Goal: Transaction & Acquisition: Obtain resource

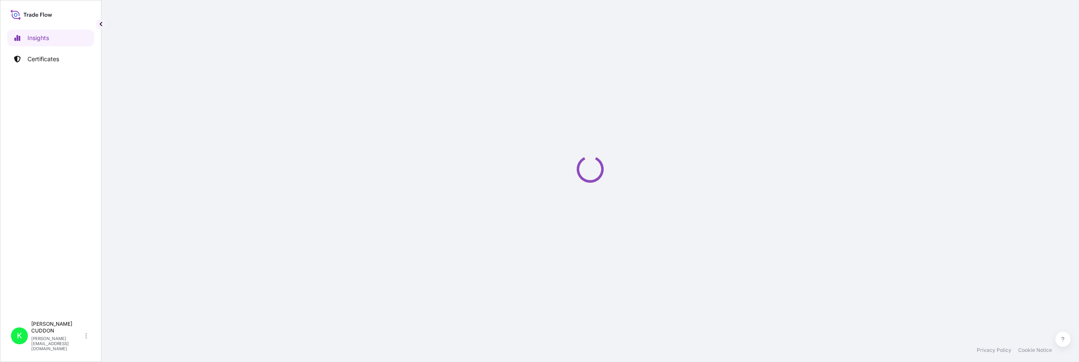
select select "2025"
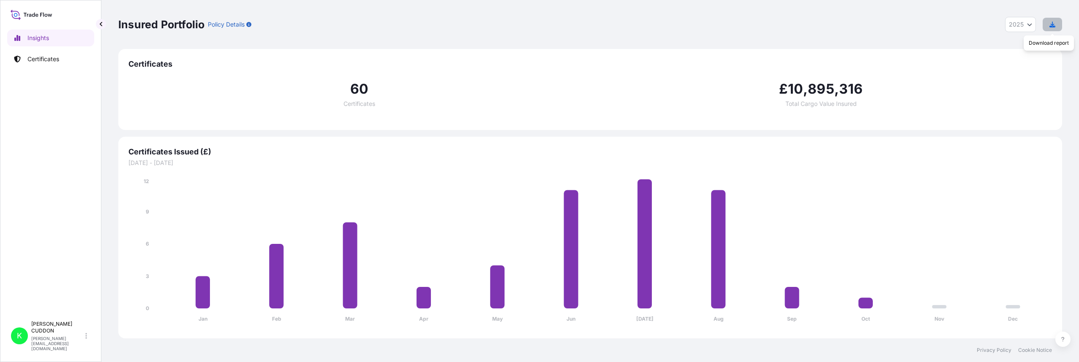
click at [1054, 24] on icon "button" at bounding box center [1052, 25] width 6 height 6
click at [572, 27] on div "Insured Portfolio Policy Details 2025 2025 2024 2023 2022" at bounding box center [590, 24] width 944 height 15
click at [56, 60] on p "Certificates" at bounding box center [43, 59] width 32 height 8
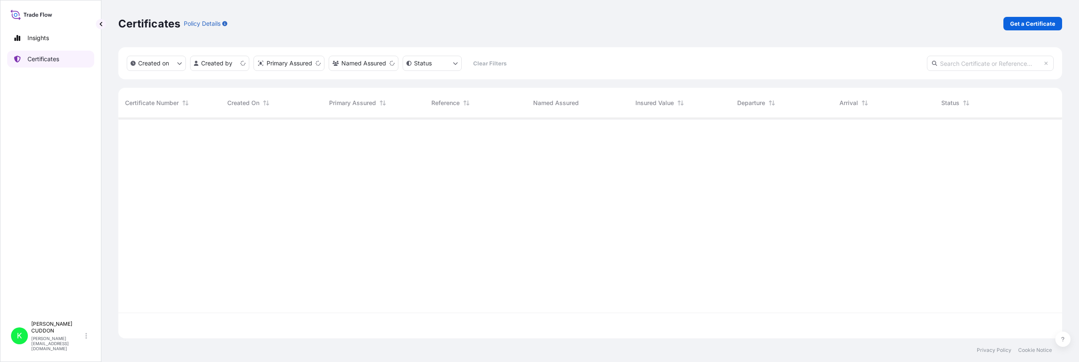
scroll to position [219, 937]
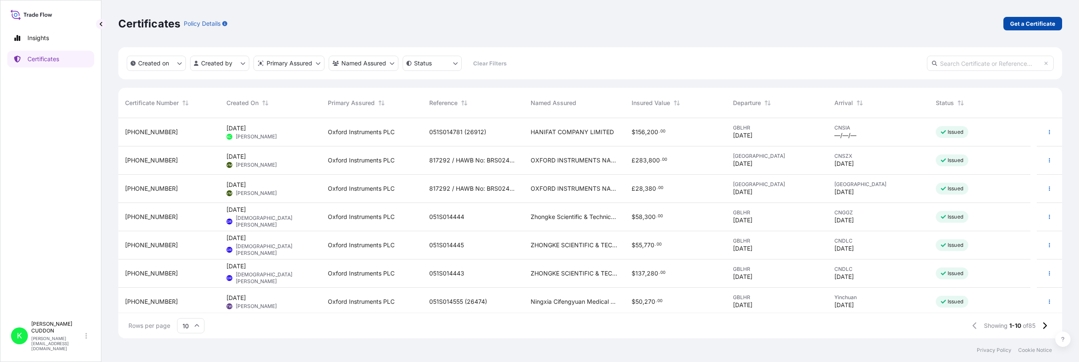
click at [1027, 22] on p "Get a Certificate" at bounding box center [1032, 23] width 45 height 8
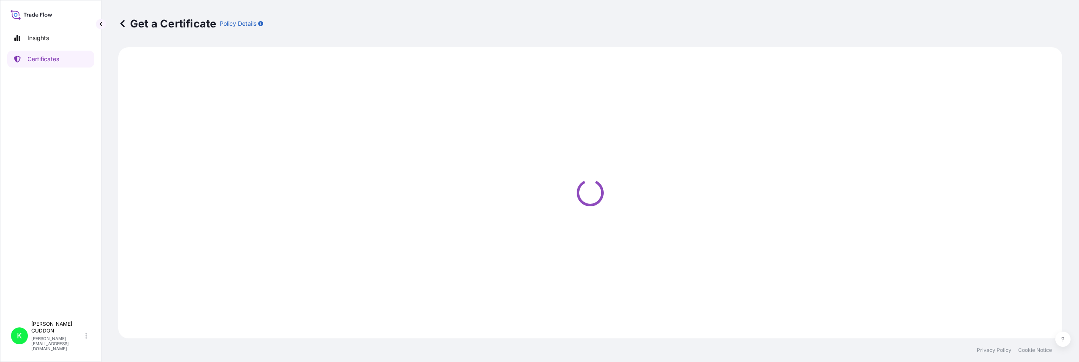
select select "Sea"
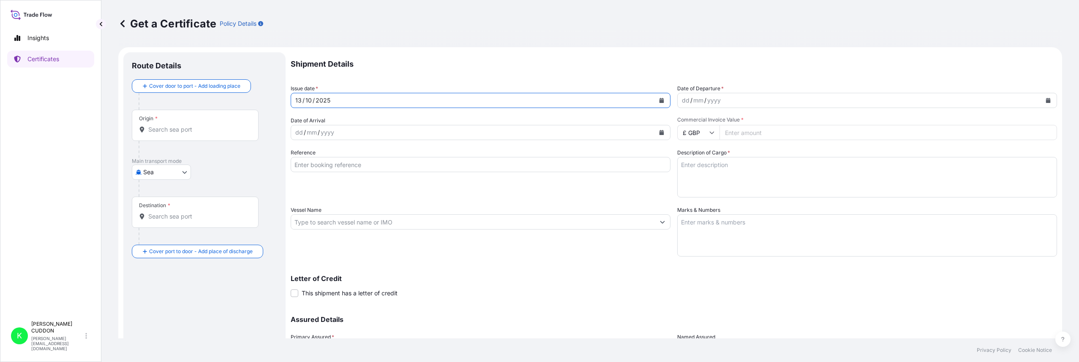
click at [373, 98] on div "[DATE]" at bounding box center [473, 100] width 364 height 15
click at [334, 102] on div "[DATE]" at bounding box center [473, 100] width 364 height 15
click at [335, 100] on div "[DATE]" at bounding box center [473, 100] width 364 height 15
click at [660, 100] on icon "Calendar" at bounding box center [661, 100] width 5 height 5
click at [321, 173] on div "7" at bounding box center [321, 171] width 15 height 15
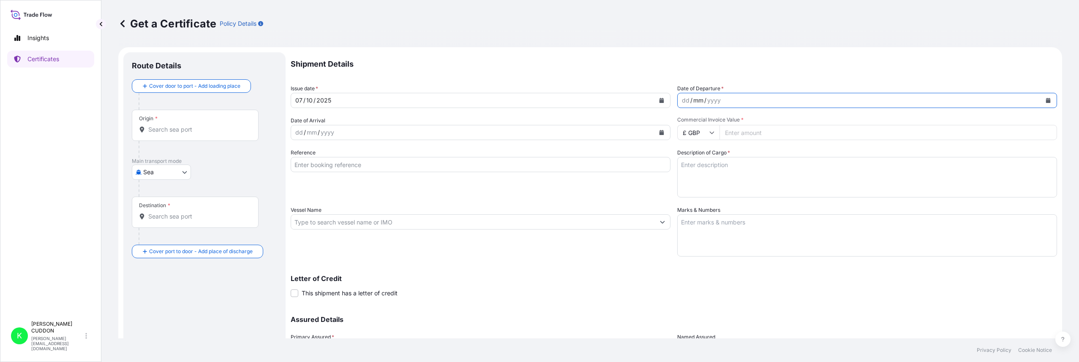
click at [699, 101] on div "mm" at bounding box center [698, 100] width 12 height 10
click at [1046, 100] on icon "Calendar" at bounding box center [1048, 100] width 5 height 5
click at [660, 102] on icon "Calendar" at bounding box center [661, 100] width 5 height 5
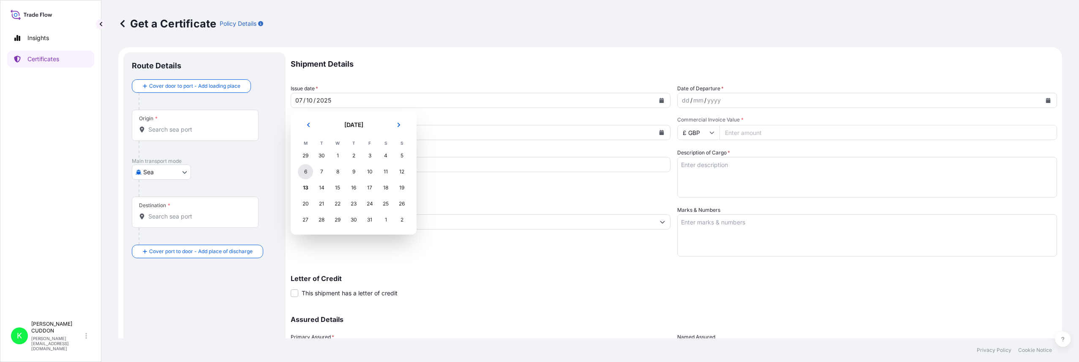
click at [305, 171] on div "6" at bounding box center [305, 171] width 15 height 15
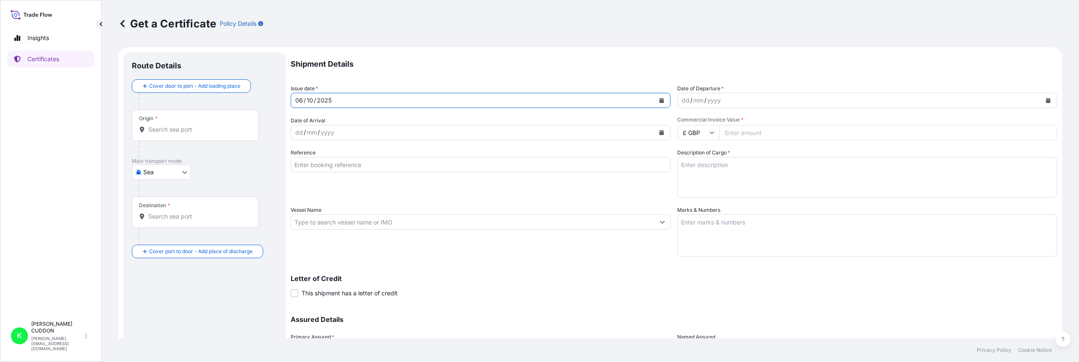
click at [1045, 98] on icon "Calendar" at bounding box center [1047, 100] width 5 height 5
click at [702, 171] on div "7" at bounding box center [704, 171] width 15 height 15
click at [376, 132] on div "dd / mm / yyyy" at bounding box center [473, 132] width 364 height 15
click at [659, 133] on icon "Calendar" at bounding box center [661, 132] width 5 height 5
click at [339, 204] on div "8" at bounding box center [337, 203] width 15 height 15
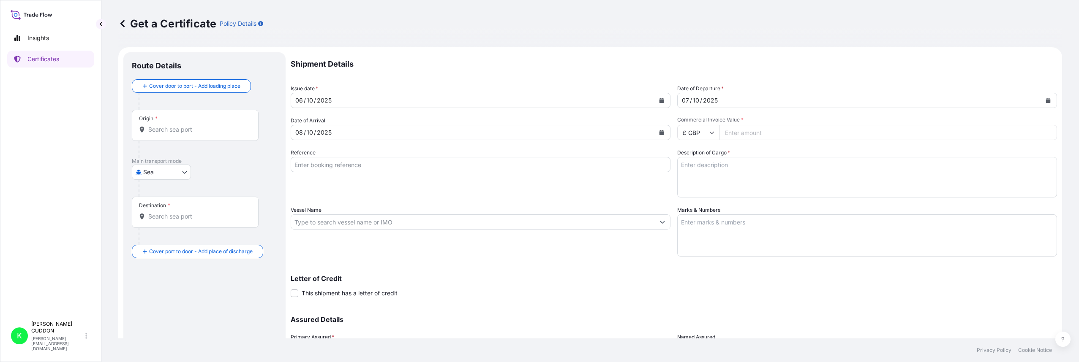
click at [709, 133] on icon at bounding box center [711, 132] width 5 height 5
click at [691, 188] on div "$ USD" at bounding box center [694, 191] width 35 height 16
type input "$ USD"
click at [786, 134] on input "Commercial Invoice Value *" at bounding box center [887, 132] width 337 height 15
click at [756, 148] on div "Shipment Details Issue date * [DATE] Date of Departure * [DATE] Date of Arrival…" at bounding box center [674, 221] width 766 height 338
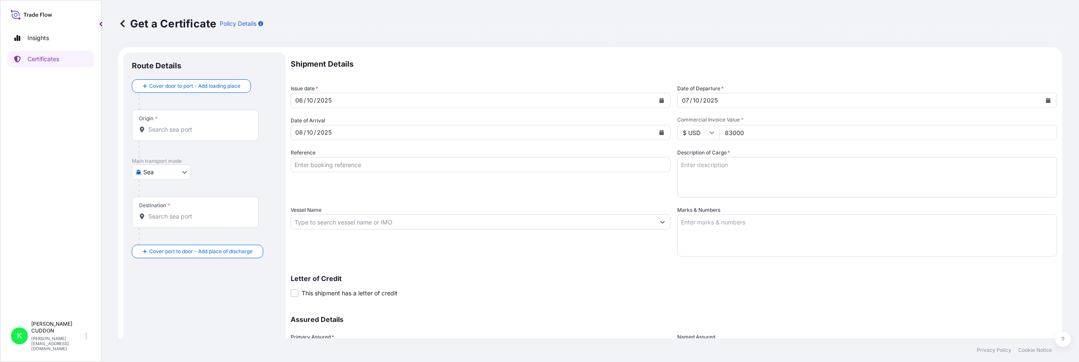
click at [782, 133] on input "83000" at bounding box center [887, 132] width 337 height 15
type input "83000.00"
drag, startPoint x: 805, startPoint y: 201, endPoint x: 814, endPoint y: 201, distance: 9.3
click at [806, 201] on div "Shipment Details Issue date * [DATE] Date of Departure * [DATE] Date of Arrival…" at bounding box center [674, 221] width 766 height 338
drag, startPoint x: 363, startPoint y: 166, endPoint x: 621, endPoint y: 207, distance: 260.9
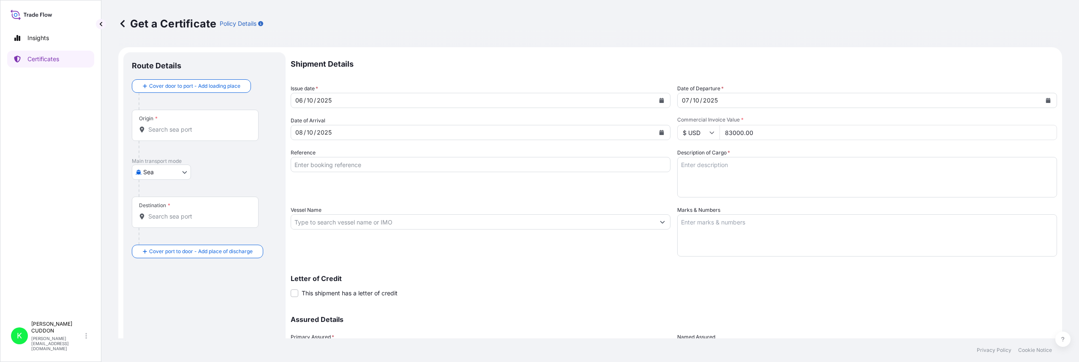
click at [363, 166] on input "Reference" at bounding box center [481, 164] width 380 height 15
click at [415, 165] on input "Reference" at bounding box center [481, 164] width 380 height 15
paste input "051S014510 (26904)"
type input "051S014510 (26904)"
click at [761, 178] on textarea "Description of Cargo *" at bounding box center [867, 177] width 380 height 41
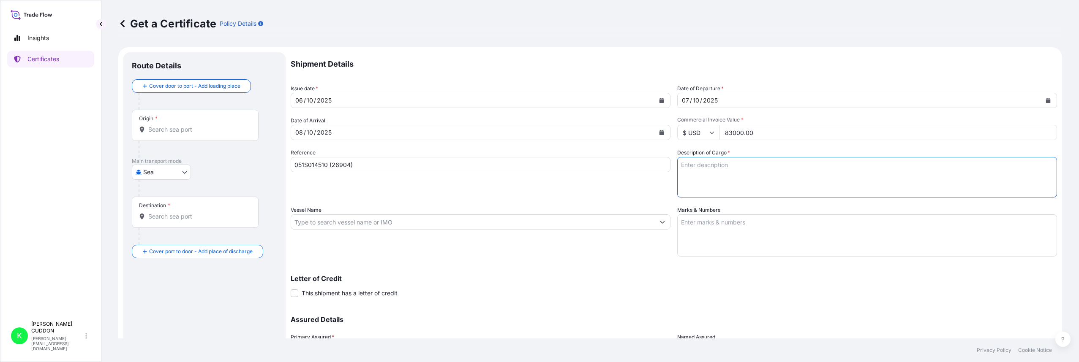
click at [733, 174] on textarea "Description of Cargo *" at bounding box center [867, 177] width 380 height 41
paste textarea "UltimMax 100"
type textarea "UltimMax 100"
click at [735, 229] on textarea "Marks & Numbers" at bounding box center [867, 236] width 380 height 42
paste textarea "SHIPPING MARK: OINA202400407GJ-01 1 PALLET GWT: 47 KGS NWT: 33 KGS DIMS: 112x73…"
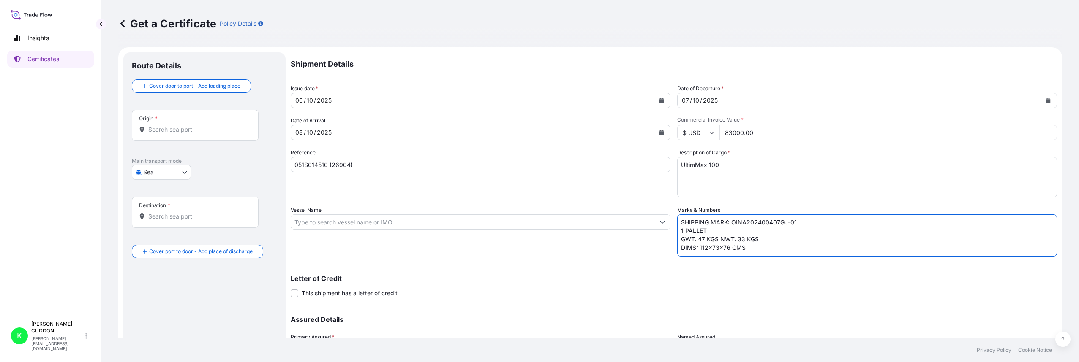
drag, startPoint x: 803, startPoint y: 223, endPoint x: 729, endPoint y: 221, distance: 73.5
click at [729, 221] on textarea "SHIPPING MARK: OINA202400407GJ-01 1 PALLET GWT: 47 KGS NWT: 33 KGS DIMS: 112x73…" at bounding box center [867, 236] width 380 height 42
paste textarea "24JYSH/993240HK"
click at [702, 247] on textarea "SHIPPING MARK: 24JYSH/993240HK 1 PALLET GWT: 47 KGS NWT: 33 KGS DIMS: 112x73x76…" at bounding box center [867, 236] width 380 height 42
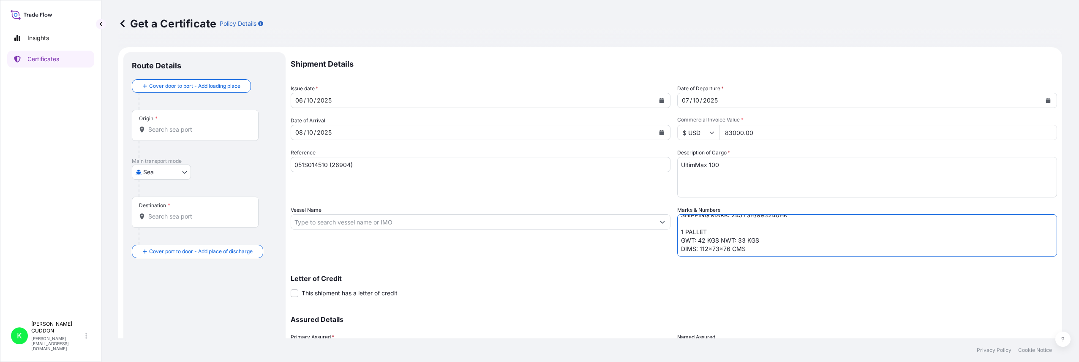
drag, startPoint x: 748, startPoint y: 250, endPoint x: 674, endPoint y: 239, distance: 74.7
click at [677, 239] on textarea "SHIPPING MARK: 24JYSH/993240HK 1 PALLET GWT: 42 KGS NWT: 33 KGS DIMS: 112x73x76…" at bounding box center [867, 236] width 380 height 42
paste textarea "1 Pallet – Gwt: 45 Kgs Nwt: 32 Kgs Dims: 112x73x56 Cms"
drag, startPoint x: 778, startPoint y: 248, endPoint x: 901, endPoint y: 239, distance: 122.8
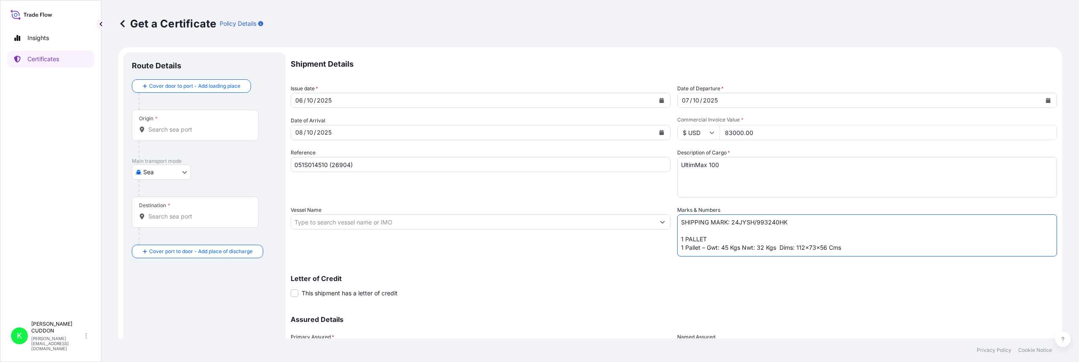
click at [778, 248] on textarea "SHIPPING MARK: 24JYSH/993240HK 1 PALLET 1 Pallet – Gwt: 45 Kgs Nwt: 32 Kgs Dims…" at bounding box center [867, 236] width 380 height 42
type textarea "SHIPPING MARK: 24JYSH/993240HK 1 PALLET 1 Pallet – Gwt: 45 Kgs Nwt: 32 Kgs Dims…"
click at [184, 170] on body "Insights Certificates K [PERSON_NAME] [PERSON_NAME][EMAIL_ADDRESS][DOMAIN_NAME]…" at bounding box center [539, 181] width 1079 height 362
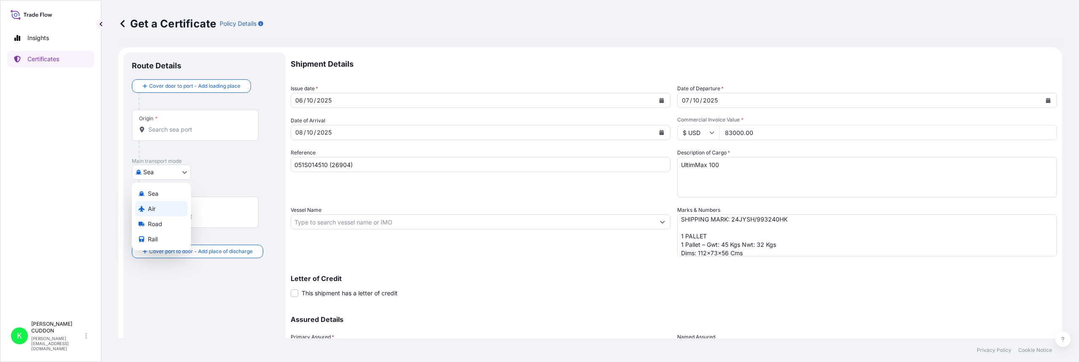
click at [152, 212] on span "Air" at bounding box center [152, 209] width 8 height 8
select select "Air"
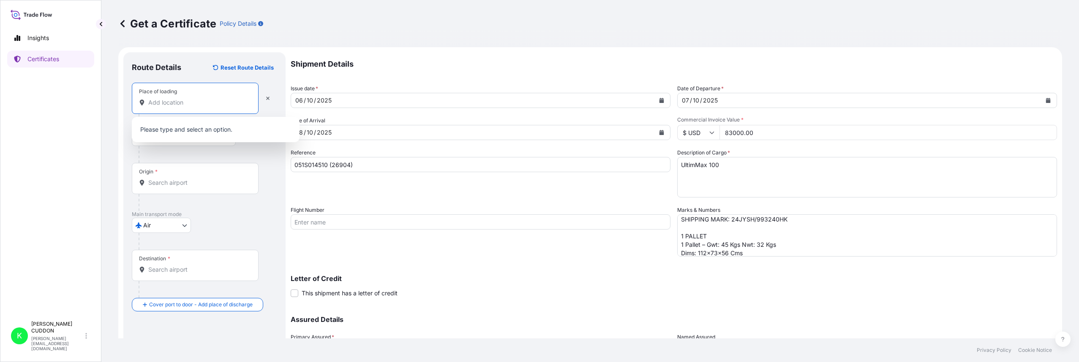
click at [183, 105] on input "Place of loading" at bounding box center [198, 102] width 100 height 8
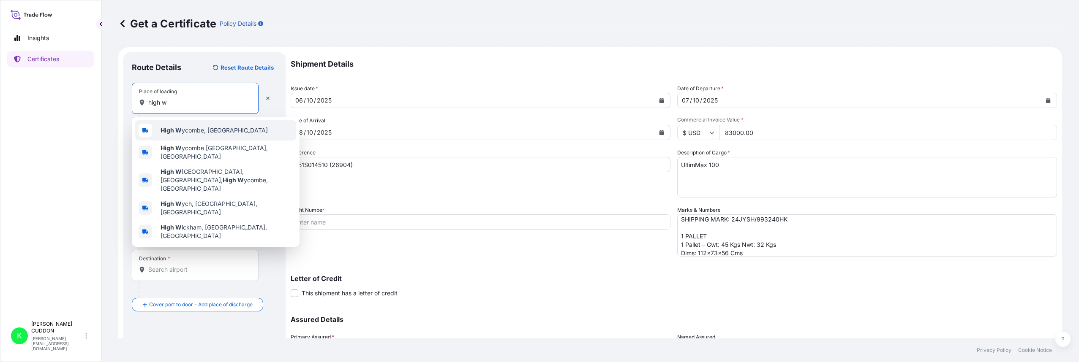
click at [175, 132] on b "High W" at bounding box center [171, 130] width 21 height 7
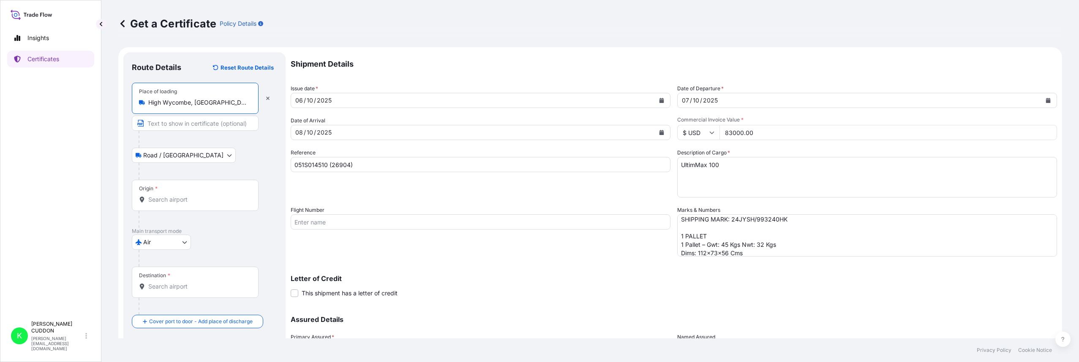
type input "High Wycombe, [GEOGRAPHIC_DATA]"
click at [168, 156] on body "0 options available. 5 options available. 1 option available. 0 options availab…" at bounding box center [539, 181] width 1079 height 362
click at [192, 200] on input "Origin *" at bounding box center [198, 200] width 100 height 8
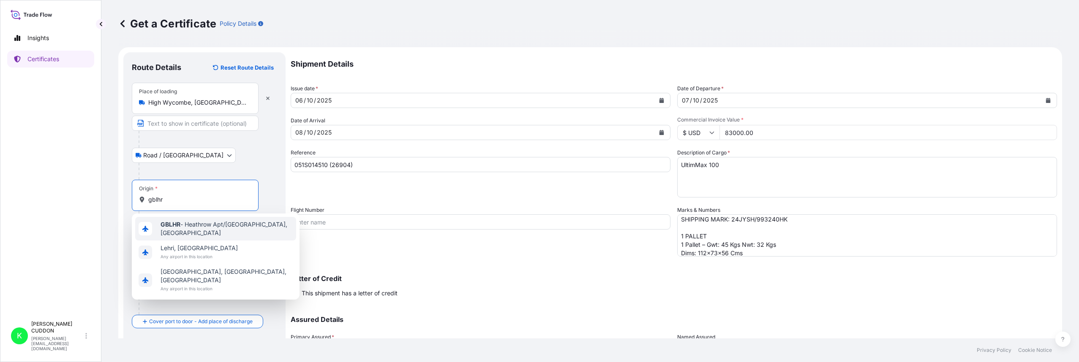
click at [187, 230] on span "GBLHR - Heathrow Apt/[GEOGRAPHIC_DATA], [GEOGRAPHIC_DATA]" at bounding box center [227, 228] width 132 height 17
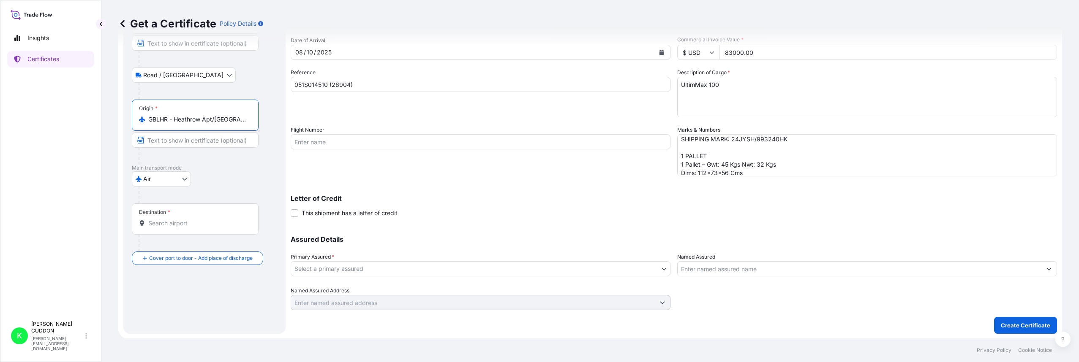
scroll to position [38, 0]
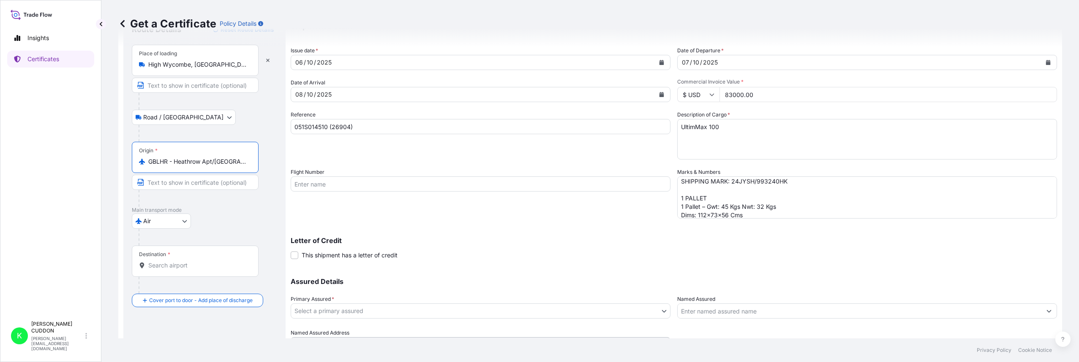
type input "GBLHR - Heathrow Apt/[GEOGRAPHIC_DATA], [GEOGRAPHIC_DATA]"
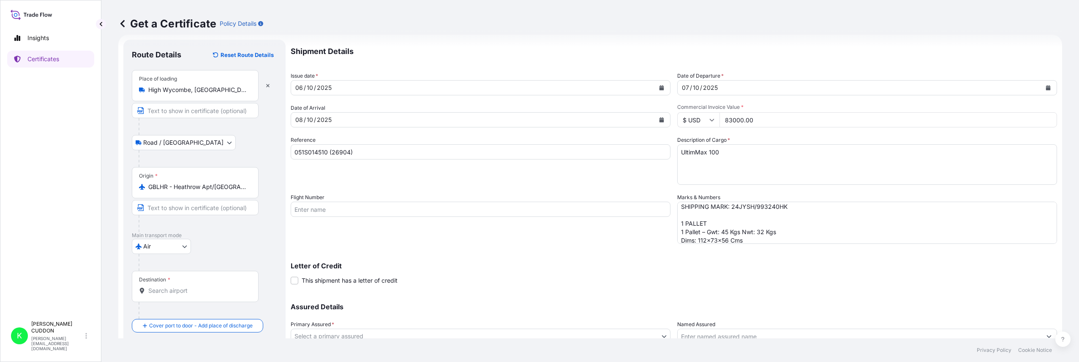
scroll to position [0, 0]
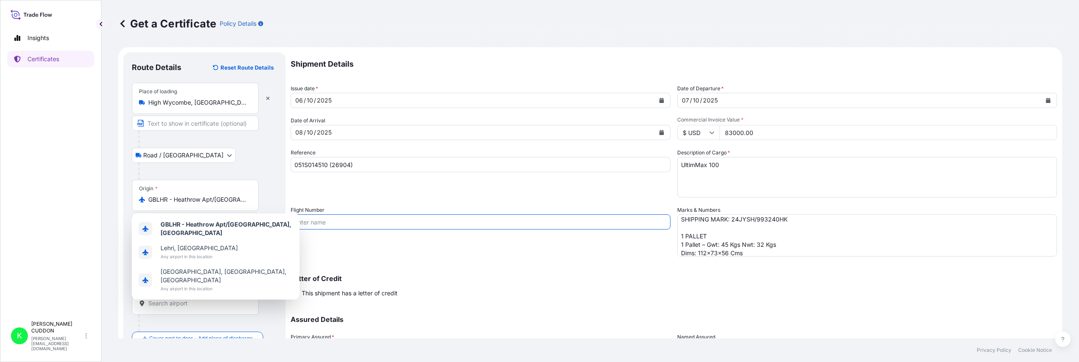
click at [340, 224] on input "Flight Number" at bounding box center [481, 222] width 380 height 15
paste input "CX252/07 CX336/08"
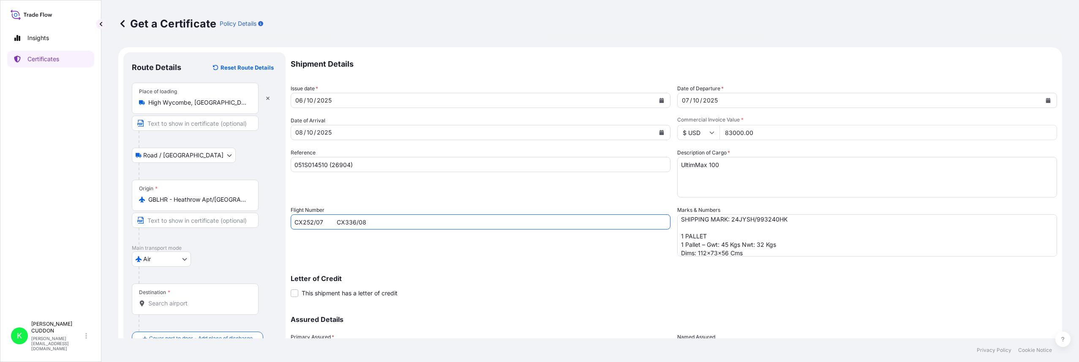
click at [337, 222] on input "CX252/07 CX336/08" at bounding box center [481, 222] width 380 height 15
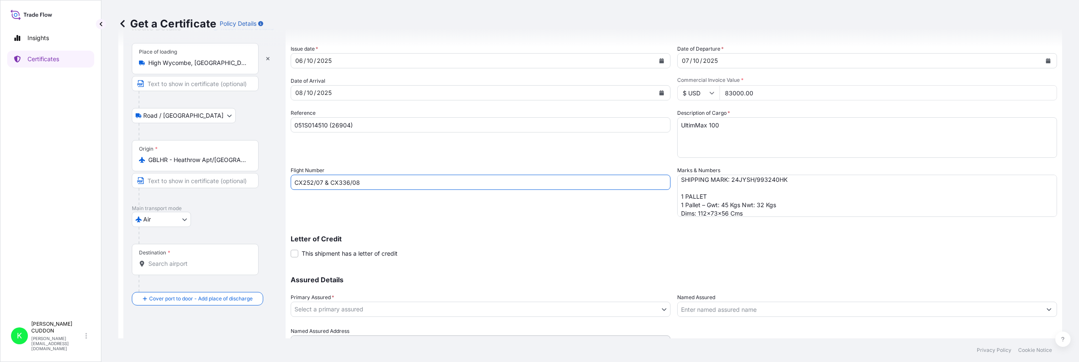
scroll to position [80, 0]
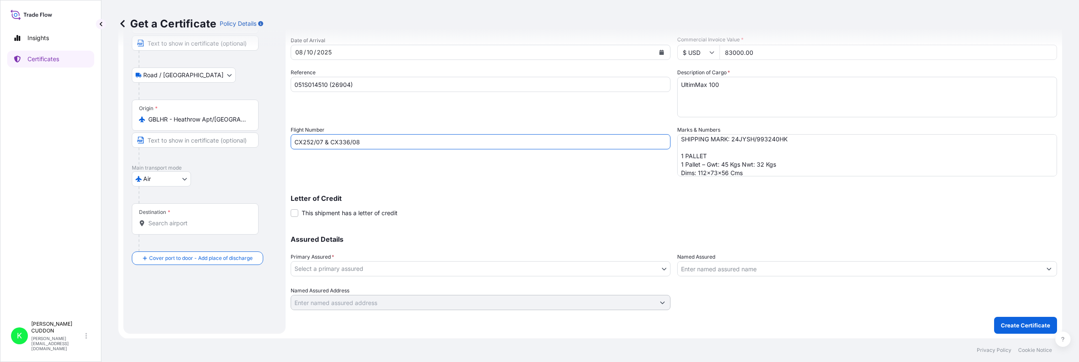
type input "CX252/07 & CX336/08"
click at [392, 265] on body "Insights Certificates K [PERSON_NAME] [PERSON_NAME][EMAIL_ADDRESS][DOMAIN_NAME]…" at bounding box center [539, 181] width 1079 height 362
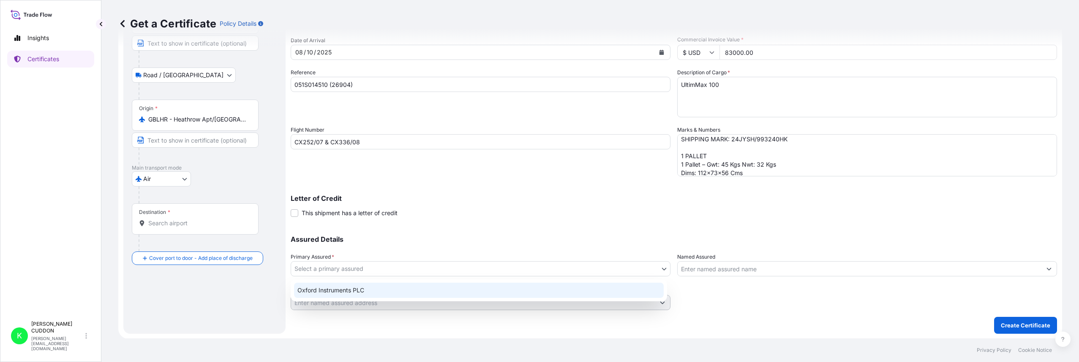
click at [353, 292] on div "Oxford Instruments PLC" at bounding box center [479, 290] width 370 height 15
select select "31445"
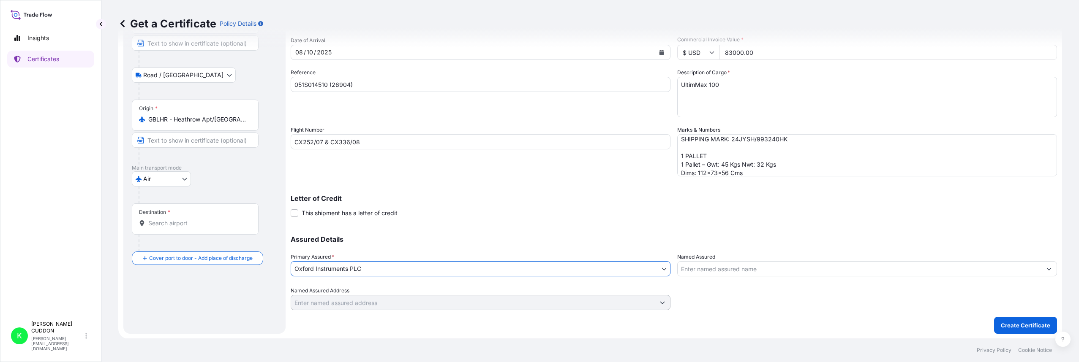
drag, startPoint x: 805, startPoint y: 263, endPoint x: 799, endPoint y: 268, distance: 7.5
click at [804, 263] on input "Named Assured" at bounding box center [859, 268] width 364 height 15
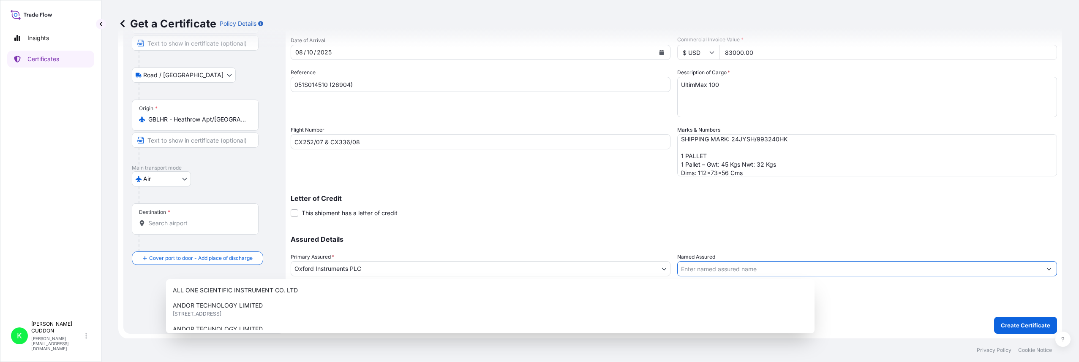
click at [798, 268] on input "Named Assured" at bounding box center [859, 268] width 364 height 15
click at [721, 265] on input "Named Assured" at bounding box center [859, 268] width 364 height 15
paste input "KINGSTAR WIND TRADING LIMITED"
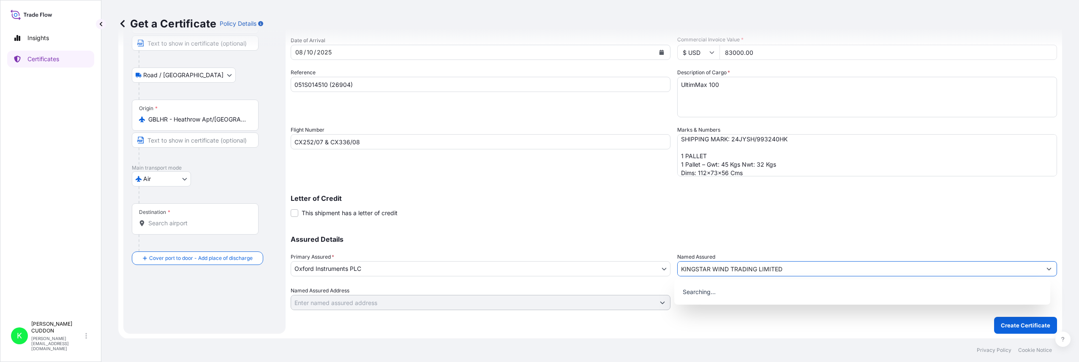
type input "KINGSTAR WIND TRADING LIMITED"
click at [543, 193] on div "Letter of Credit This shipment has a letter of credit Letter of credit * Letter…" at bounding box center [674, 201] width 766 height 33
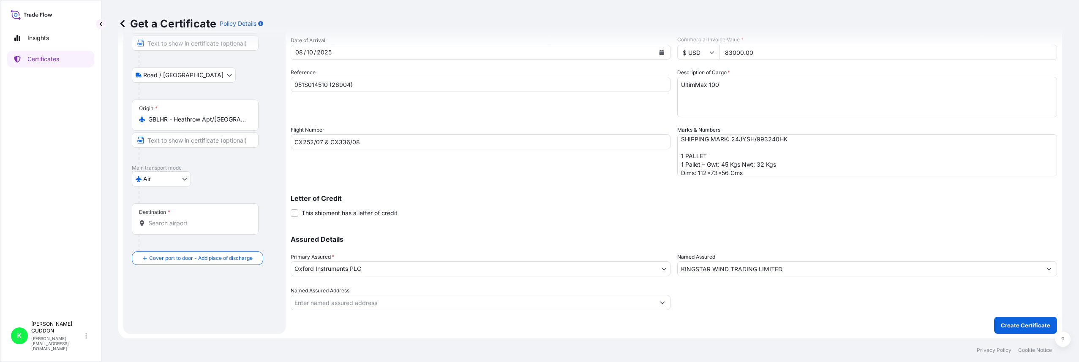
click at [371, 309] on input "Named Assured Address" at bounding box center [473, 302] width 364 height 15
click at [415, 305] on input "Named Assured Address" at bounding box center [473, 302] width 364 height 15
click at [574, 201] on p "Letter of Credit" at bounding box center [674, 198] width 766 height 7
click at [343, 304] on input "Named Assured Address" at bounding box center [473, 302] width 364 height 15
paste input "FLAT/ RM A 20/F [PERSON_NAME] COMMERCIAL BLDG [STREET_ADDRESS][PERSON_NAME][PER…"
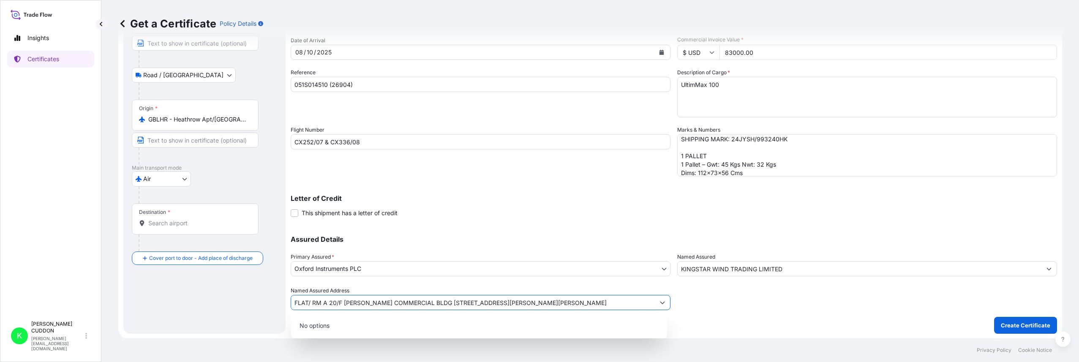
click at [422, 305] on input "FLAT/ RM A 20/F [PERSON_NAME] COMMERCIAL BLDG [STREET_ADDRESS][PERSON_NAME][PER…" at bounding box center [473, 302] width 364 height 15
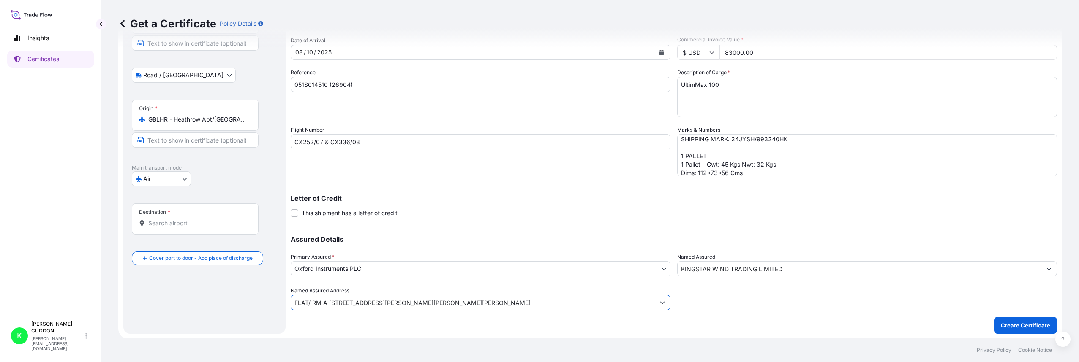
click at [487, 303] on input "FLAT/ RM A [STREET_ADDRESS][PERSON_NAME][PERSON_NAME][PERSON_NAME]" at bounding box center [473, 302] width 364 height 15
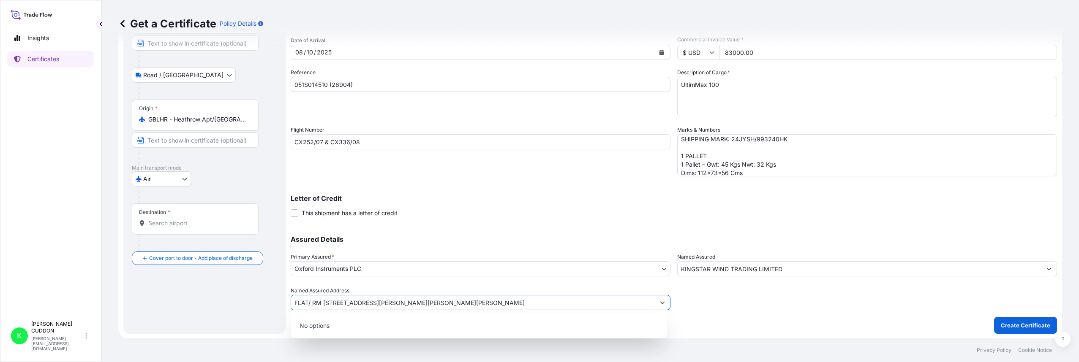
click at [522, 303] on input "FLAT/ RM [STREET_ADDRESS][PERSON_NAME][PERSON_NAME][PERSON_NAME]" at bounding box center [473, 302] width 364 height 15
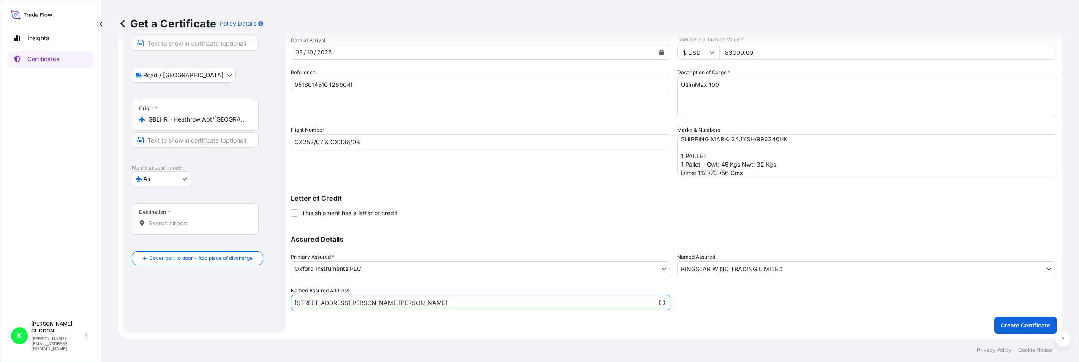
type input "[STREET_ADDRESS][PERSON_NAME][PERSON_NAME]"
click at [570, 201] on p "Letter of Credit" at bounding box center [674, 198] width 766 height 7
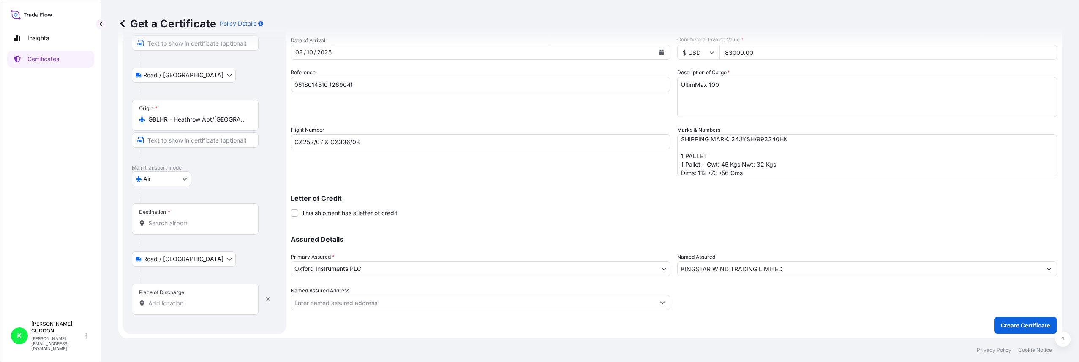
click at [175, 258] on body "Insights Certificates K [PERSON_NAME] [PERSON_NAME][EMAIL_ADDRESS][DOMAIN_NAME]…" at bounding box center [539, 181] width 1079 height 362
click at [269, 297] on icon "button" at bounding box center [267, 299] width 5 height 5
click at [189, 224] on input "Destination *" at bounding box center [198, 223] width 100 height 8
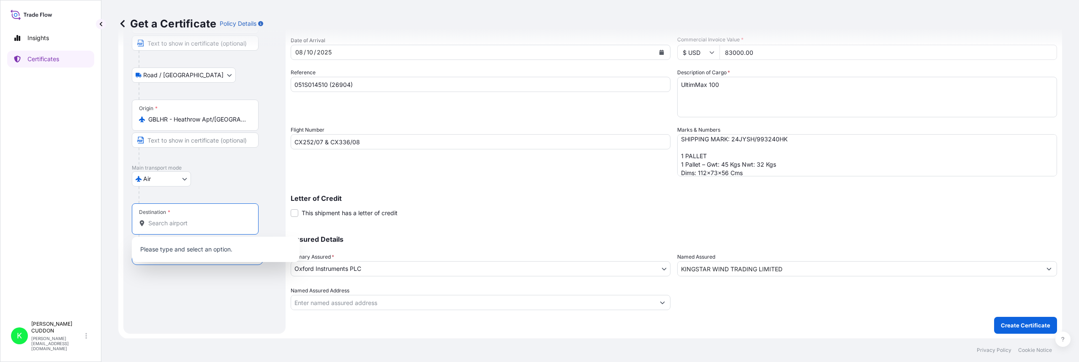
paste input "PEK"
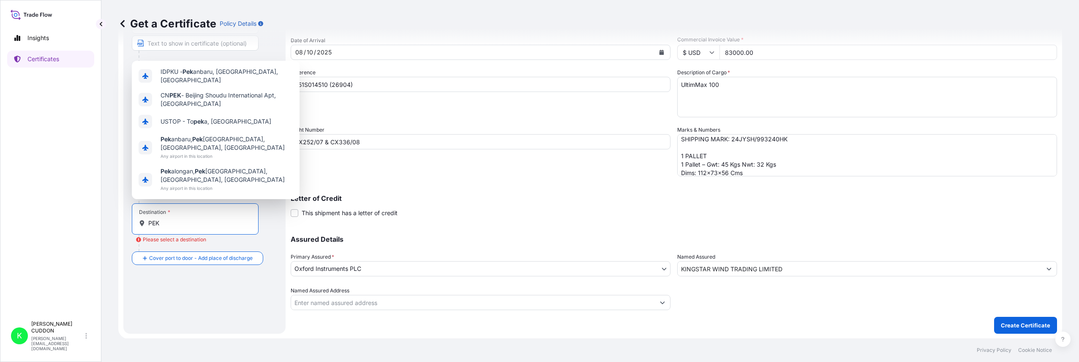
click at [185, 223] on input "PEK" at bounding box center [198, 223] width 100 height 8
click at [257, 106] on span "CN PEK - Beijing Shoudu International Apt, [GEOGRAPHIC_DATA]" at bounding box center [227, 99] width 132 height 17
type input "CNPEK - Beijing Shoudu International Apt, [GEOGRAPHIC_DATA]"
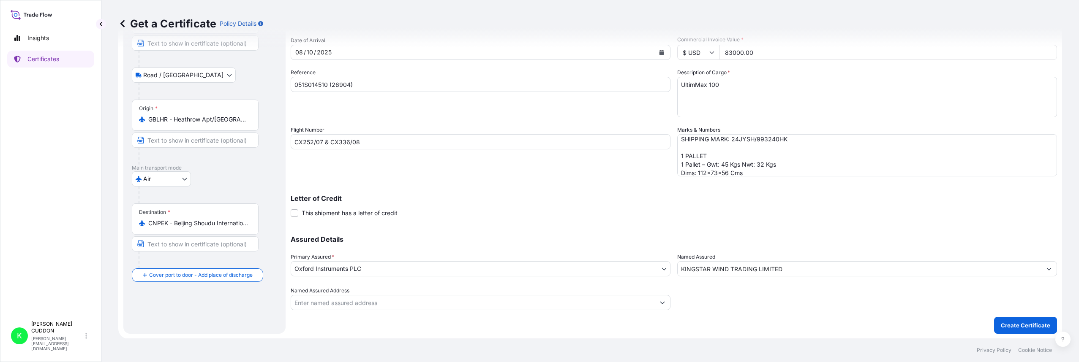
click at [233, 313] on div "Route Details Reset Route Details Place of loading [GEOGRAPHIC_DATA] / [GEOGRAP…" at bounding box center [204, 153] width 145 height 345
click at [781, 211] on div "Letter of Credit This shipment has a letter of credit Letter of credit * Letter…" at bounding box center [674, 206] width 766 height 22
click at [787, 302] on div at bounding box center [867, 299] width 380 height 24
click at [661, 304] on icon "Show suggestions" at bounding box center [662, 302] width 5 height 5
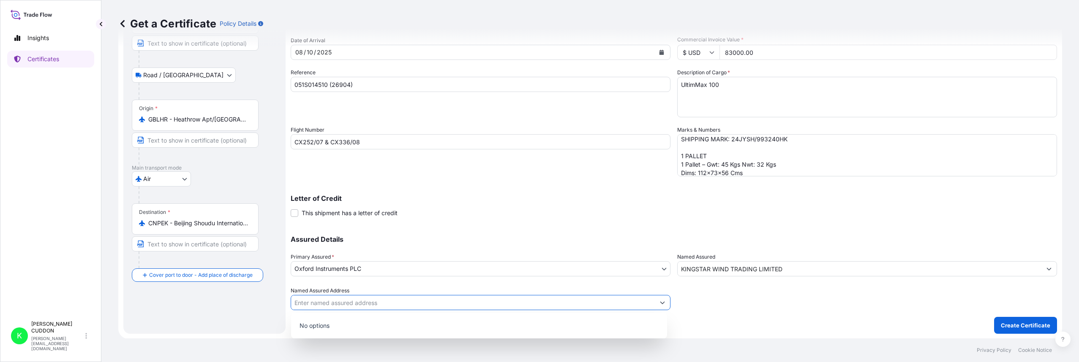
click at [746, 305] on div at bounding box center [867, 299] width 380 height 24
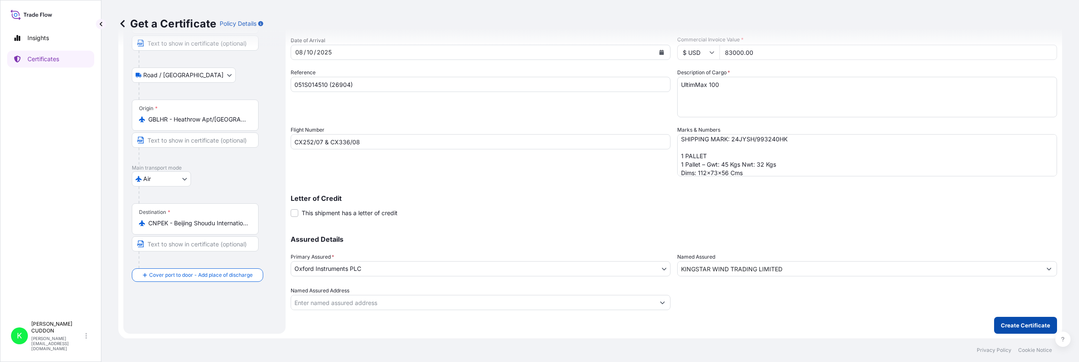
click at [1007, 324] on p "Create Certificate" at bounding box center [1025, 325] width 49 height 8
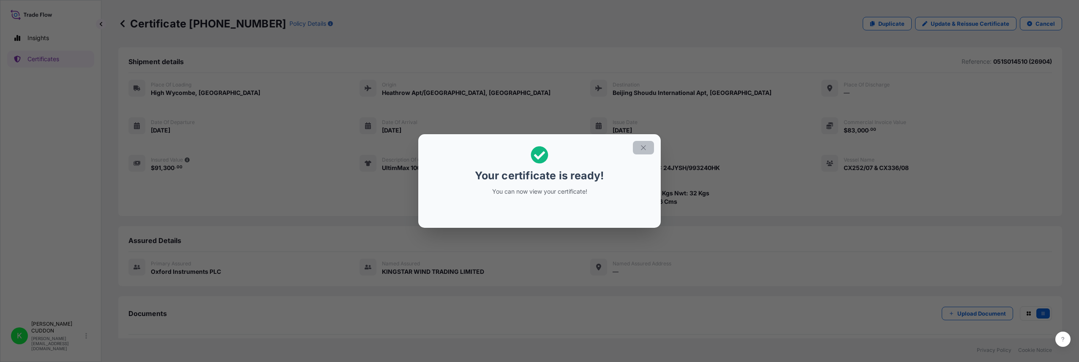
click at [645, 146] on icon "button" at bounding box center [643, 147] width 5 height 5
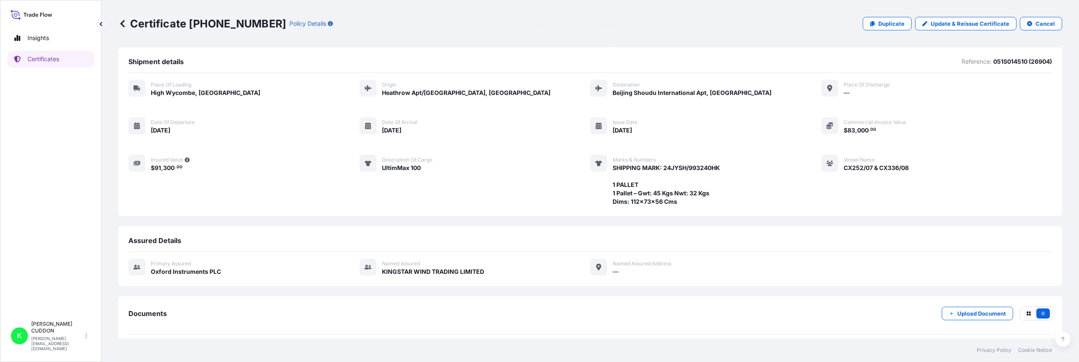
scroll to position [35, 0]
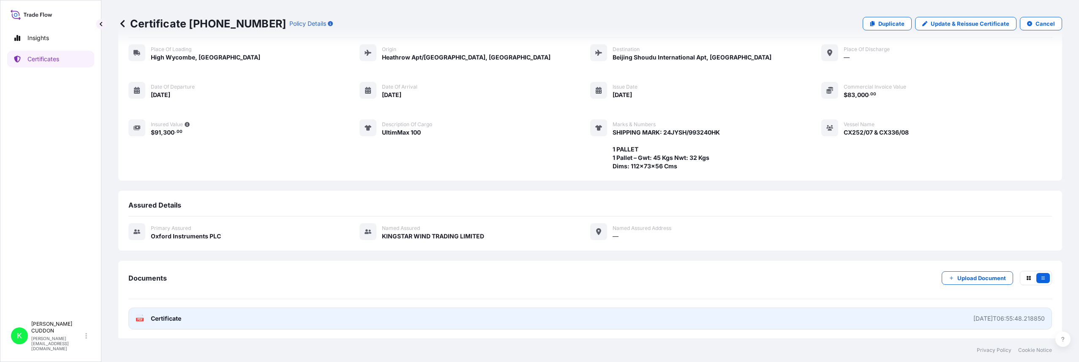
click at [144, 315] on div "PDF Certificate" at bounding box center [159, 319] width 46 height 8
